Goal: Transaction & Acquisition: Purchase product/service

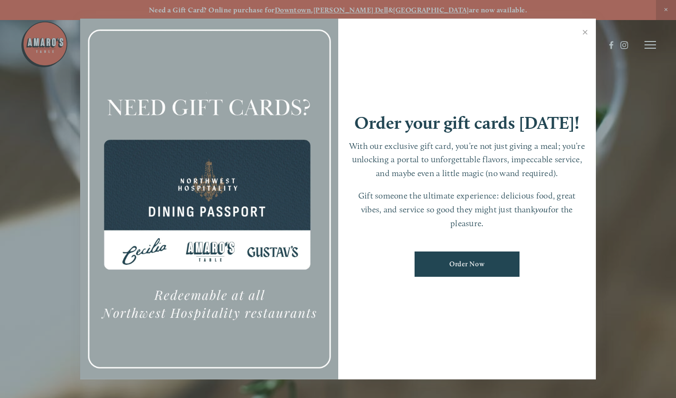
click at [582, 32] on link "Close" at bounding box center [585, 33] width 19 height 27
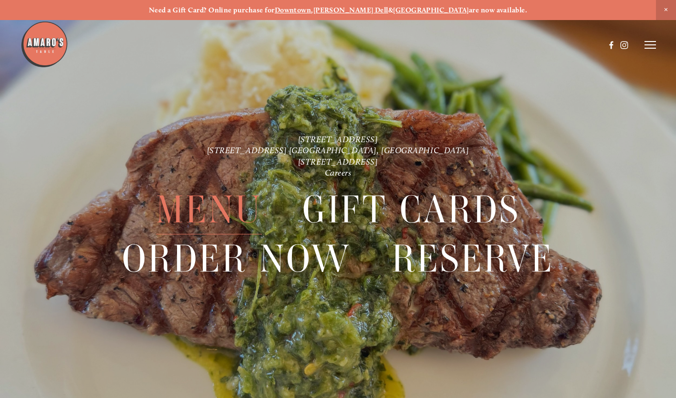
click at [236, 201] on span "Menu" at bounding box center [209, 209] width 106 height 49
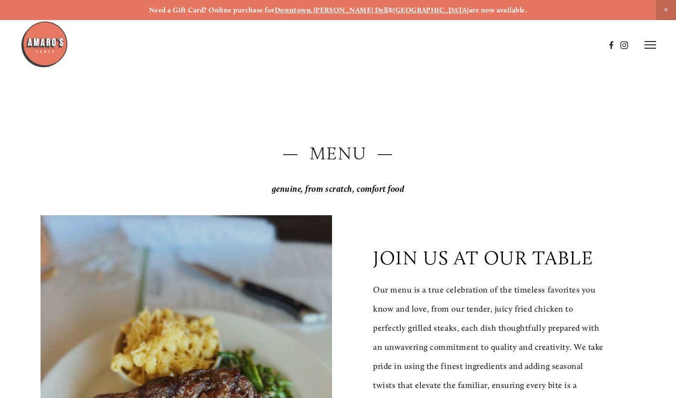
click at [651, 45] on line at bounding box center [649, 45] width 11 height 0
click at [511, 44] on span "Order Now" at bounding box center [512, 45] width 34 height 8
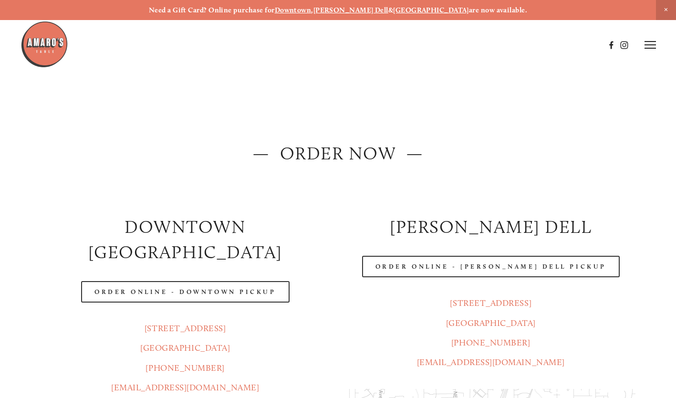
click at [217, 281] on link "Order Online - Downtown pickup" at bounding box center [185, 291] width 208 height 21
